Goal: Task Accomplishment & Management: Complete application form

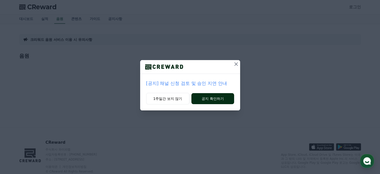
click at [213, 99] on button "공지 확인하기" at bounding box center [213, 98] width 43 height 11
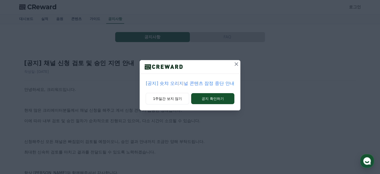
click at [239, 67] on icon at bounding box center [237, 64] width 6 height 6
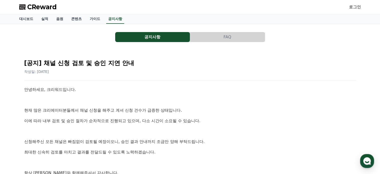
click at [360, 8] on link "로그인" at bounding box center [355, 7] width 12 height 6
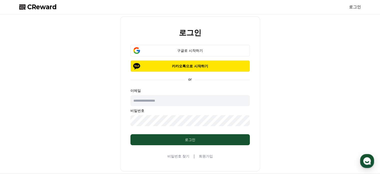
click at [181, 100] on input "text" at bounding box center [191, 100] width 120 height 11
click at [281, 98] on div "로그인 구글로 시작하기 카카오톡으로 시작하기 or 이메일 비밀번호 로그인 비밀번호 찾기 | 회원가입" at bounding box center [190, 93] width 346 height 155
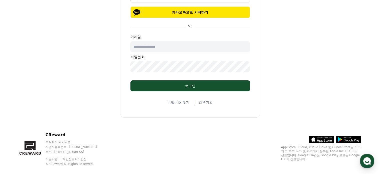
scroll to position [61, 0]
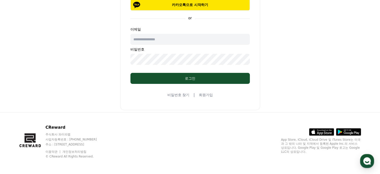
click at [209, 96] on link "회원가입" at bounding box center [206, 94] width 14 height 5
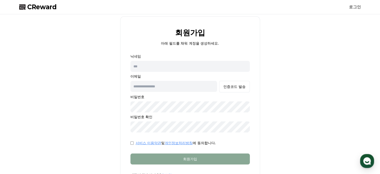
click at [151, 67] on input "text" at bounding box center [191, 66] width 120 height 11
type input "***"
click at [161, 82] on input "text" at bounding box center [174, 86] width 87 height 11
click at [159, 85] on input "text" at bounding box center [174, 86] width 87 height 11
click at [287, 50] on div "회원가입 아래 필드를 채워 계정을 생성하세요. 닉네임 *** 이메일 인증코드 발송 비밀번호 비밀번호 확인 서비스 이용약관 및 개인정보처리방침 …" at bounding box center [190, 102] width 346 height 173
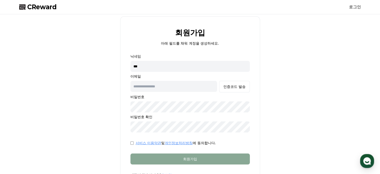
click at [147, 87] on input "text" at bounding box center [174, 86] width 87 height 11
type input "**********"
click at [233, 87] on div "인증코드 발송" at bounding box center [235, 86] width 22 height 5
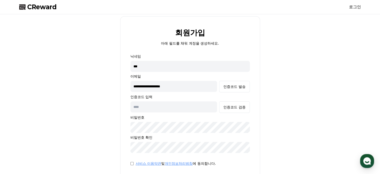
click at [158, 105] on input "text" at bounding box center [174, 106] width 87 height 11
type input "******"
click at [243, 108] on div "인증코드 검증" at bounding box center [235, 107] width 22 height 5
click at [124, 125] on form "**********" at bounding box center [191, 126] width 136 height 144
click at [118, 144] on div "**********" at bounding box center [190, 113] width 346 height 194
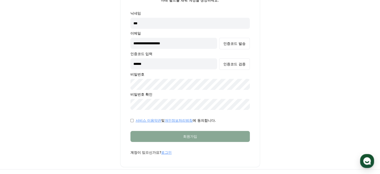
scroll to position [50, 0]
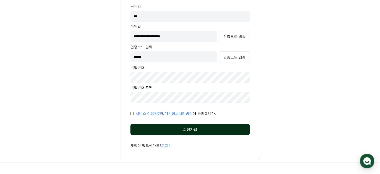
click at [206, 132] on button "회원가입" at bounding box center [191, 129] width 120 height 11
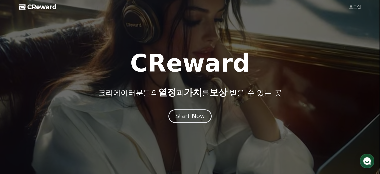
click at [356, 7] on link "로그인" at bounding box center [355, 7] width 12 height 6
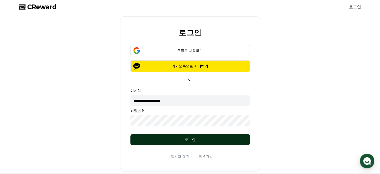
click at [203, 142] on div "로그인" at bounding box center [191, 139] width 100 height 5
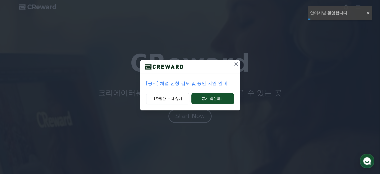
click at [236, 64] on icon at bounding box center [237, 64] width 4 height 4
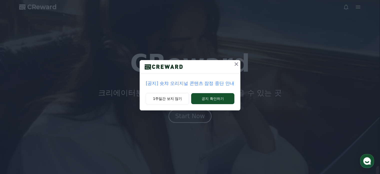
click at [238, 63] on icon at bounding box center [237, 64] width 6 height 6
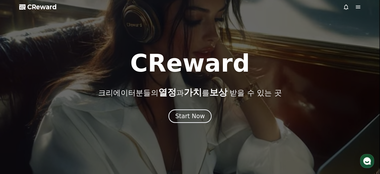
click at [358, 7] on icon at bounding box center [358, 7] width 6 height 6
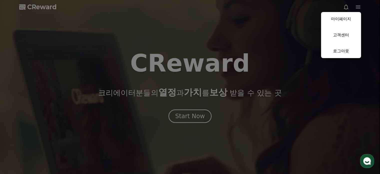
click at [342, 20] on link "마이페이지" at bounding box center [341, 19] width 40 height 14
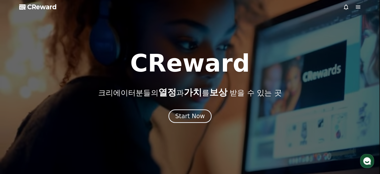
select select "**********"
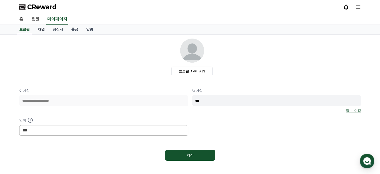
click at [43, 29] on link "채널" at bounding box center [41, 30] width 15 height 10
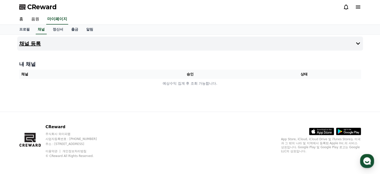
click at [34, 44] on h4 "채널 등록" at bounding box center [30, 44] width 22 height 6
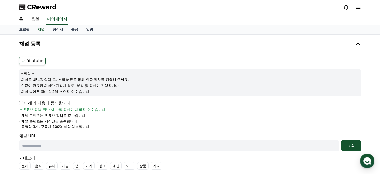
click at [35, 61] on label "Youtube" at bounding box center [32, 61] width 27 height 9
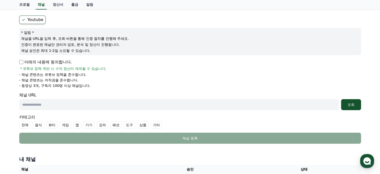
scroll to position [50, 0]
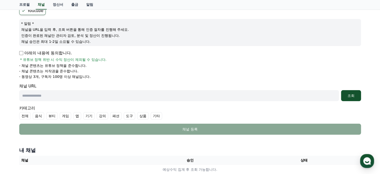
click at [114, 95] on input "text" at bounding box center [179, 95] width 320 height 11
paste input "**********"
type input "**********"
click at [353, 96] on div "조회" at bounding box center [351, 95] width 16 height 5
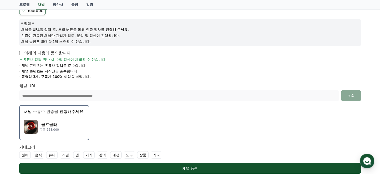
click at [72, 124] on div "골프콜라 구독 238,000" at bounding box center [54, 127] width 61 height 20
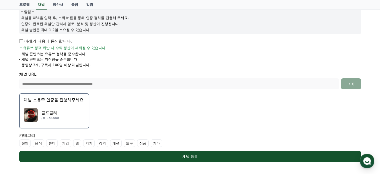
scroll to position [100, 0]
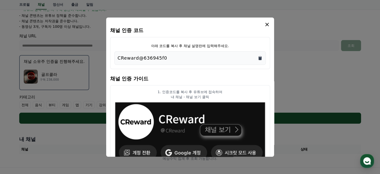
click at [261, 56] on icon "Copy to clipboard" at bounding box center [260, 58] width 5 height 5
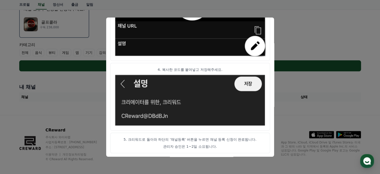
scroll to position [155, 0]
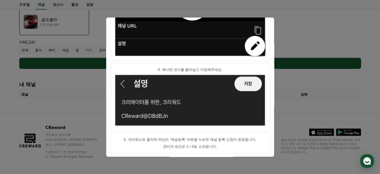
click at [303, 37] on button "close modal" at bounding box center [190, 87] width 380 height 174
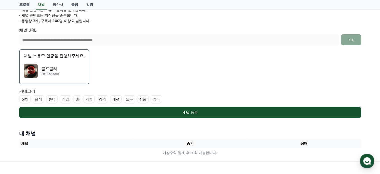
scroll to position [105, 0]
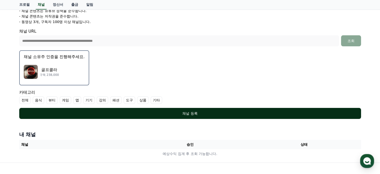
click at [195, 111] on div "채널 등록" at bounding box center [190, 113] width 322 height 5
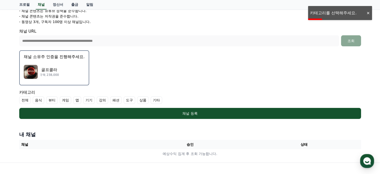
click at [158, 101] on label "기타" at bounding box center [157, 100] width 12 height 8
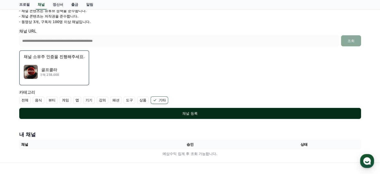
click at [200, 114] on div "채널 등록" at bounding box center [190, 113] width 322 height 5
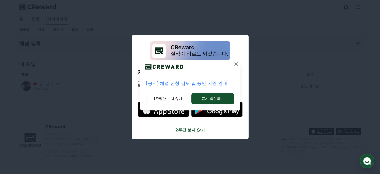
click at [237, 65] on icon at bounding box center [237, 64] width 4 height 4
click at [175, 99] on button "1주일간 보지 않기" at bounding box center [168, 99] width 44 height 12
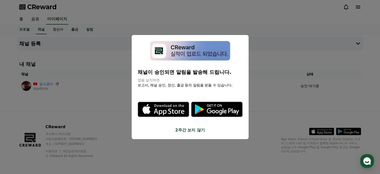
click at [44, 113] on button "close modal" at bounding box center [190, 87] width 380 height 174
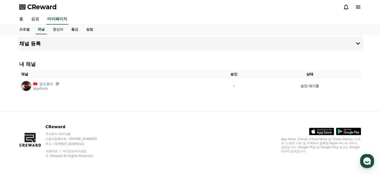
click at [36, 21] on link "음원" at bounding box center [35, 19] width 16 height 11
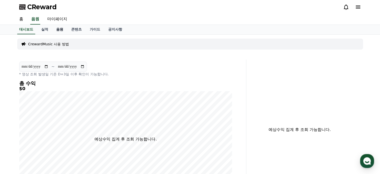
click at [60, 29] on link "음원" at bounding box center [59, 30] width 15 height 10
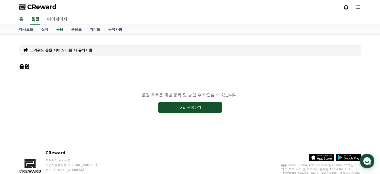
drag, startPoint x: 164, startPoint y: 95, endPoint x: 250, endPoint y: 95, distance: 86.3
click at [250, 95] on div "음원 목록은 채널 등록 및 승인 후 확인할 수 있습니다. 채널 등록하기" at bounding box center [190, 102] width 342 height 63
click at [250, 94] on div "음원 목록은 채널 등록 및 승인 후 확인할 수 있습니다. 채널 등록하기" at bounding box center [190, 102] width 342 height 63
click at [191, 109] on button "채널 등록하기" at bounding box center [190, 107] width 64 height 11
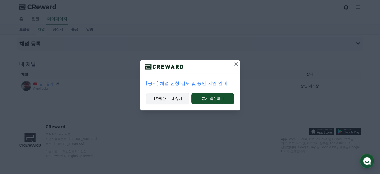
click at [182, 100] on button "1주일간 보지 않기" at bounding box center [168, 99] width 44 height 12
